Goal: Check status: Check status

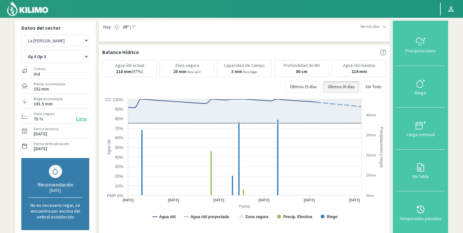
select select "4276: Object"
select select "56: Object"
click at [21, 35] on select "Agr. Huertos de Chocalan Agrícola Bakia Agrícola [GEOGRAPHIC_DATA] - IC Agrícol…" at bounding box center [55, 40] width 68 height 11
select select "4548: Object"
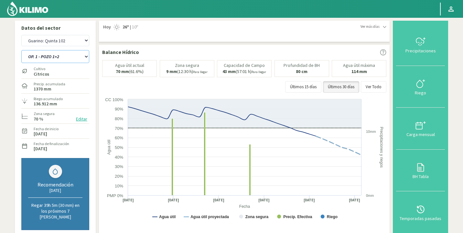
click at [39, 54] on select "OP. 1 - POZO 1+2 OP. 1 - POZO 2 OP. 1 - POZO 4 OP. 2 - POZO 1+2 OP. 2 - POZO 2 …" at bounding box center [55, 56] width 68 height 13
click at [21, 50] on select "OP. 1 - POZO 1+2 OP. 1 - POZO 2 OP. 1 - POZO 4 OP. 2 - POZO 1+2 OP. 2 - POZO 2 …" at bounding box center [55, 56] width 68 height 13
click at [58, 54] on select "OP. 1 - POZO 1+2 OP. 1 - POZO 2 OP. 1 - POZO 4 OP. 2 - POZO 1+2 OP. 2 - POZO 2 …" at bounding box center [55, 56] width 68 height 13
click at [21, 50] on select "OP. 1 - POZO 1+2 OP. 1 - POZO 2 OP. 1 - POZO 4 OP. 2 - POZO 1+2 OP. 2 - POZO 2 …" at bounding box center [55, 56] width 68 height 13
click at [67, 63] on select "OP. 1 - POZO 1+2 OP. 1 - POZO 2 OP. 1 - POZO 4 OP. 2 - POZO 1+2 OP. 2 - POZO 2 …" at bounding box center [55, 56] width 68 height 13
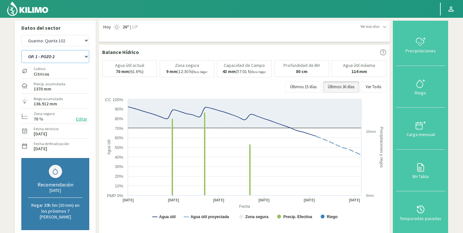
click at [21, 50] on select "OP. 1 - POZO 1+2 OP. 1 - POZO 2 OP. 1 - POZO 4 OP. 2 - POZO 1+2 OP. 2 - POZO 2 …" at bounding box center [55, 56] width 68 height 13
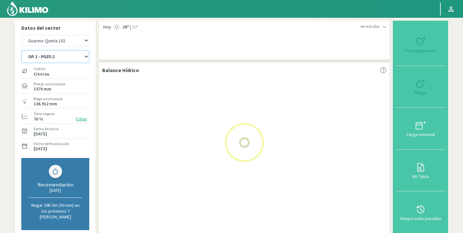
select select "58: Object"
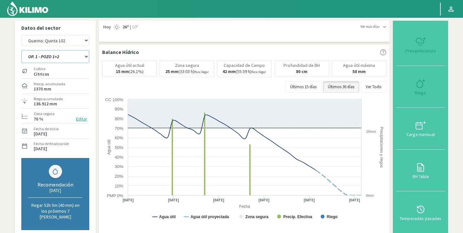
select select "4843: Object"
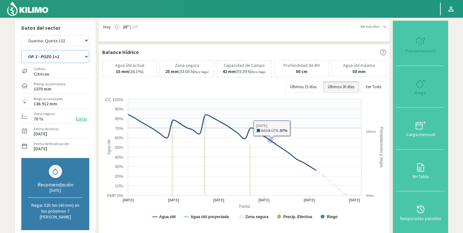
select select "66: Object"
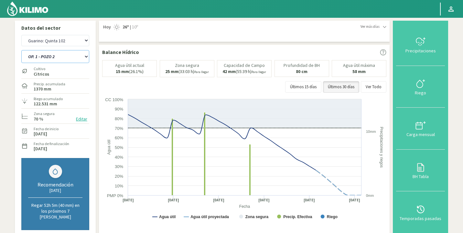
click at [60, 56] on select "OP. 1 - POZO 1+2 OP. 1 - POZO 2 OP. 1 - POZO 4 OP. 2 - POZO 1+2 OP. 2 - POZO 2 …" at bounding box center [55, 56] width 68 height 13
click at [21, 50] on select "OP. 1 - POZO 1+2 OP. 1 - POZO 2 OP. 1 - POZO 4 OP. 2 - POZO 1+2 OP. 2 - POZO 2 …" at bounding box center [55, 56] width 68 height 13
